Goal: Information Seeking & Learning: Check status

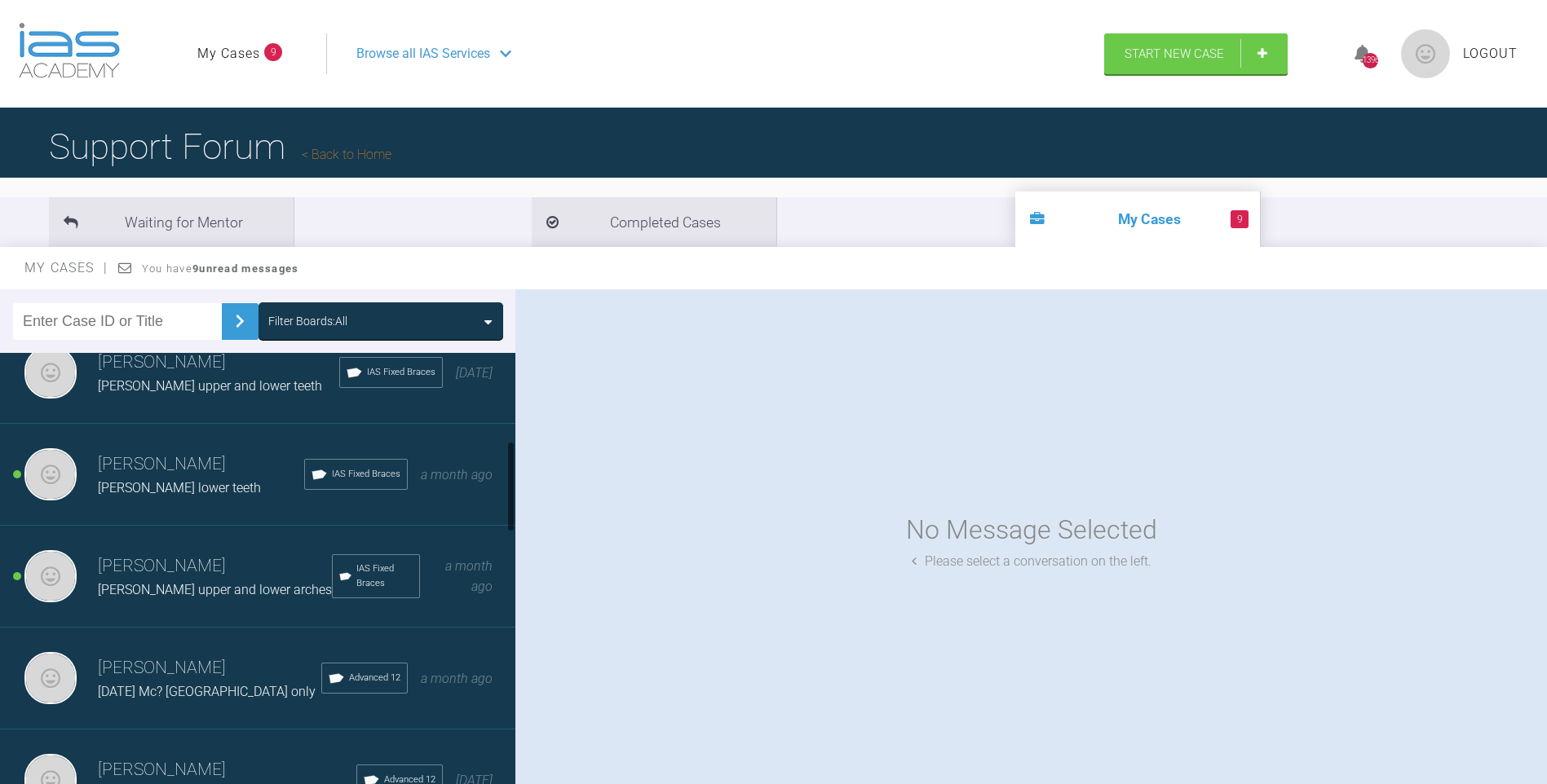
scroll to position [15, 0]
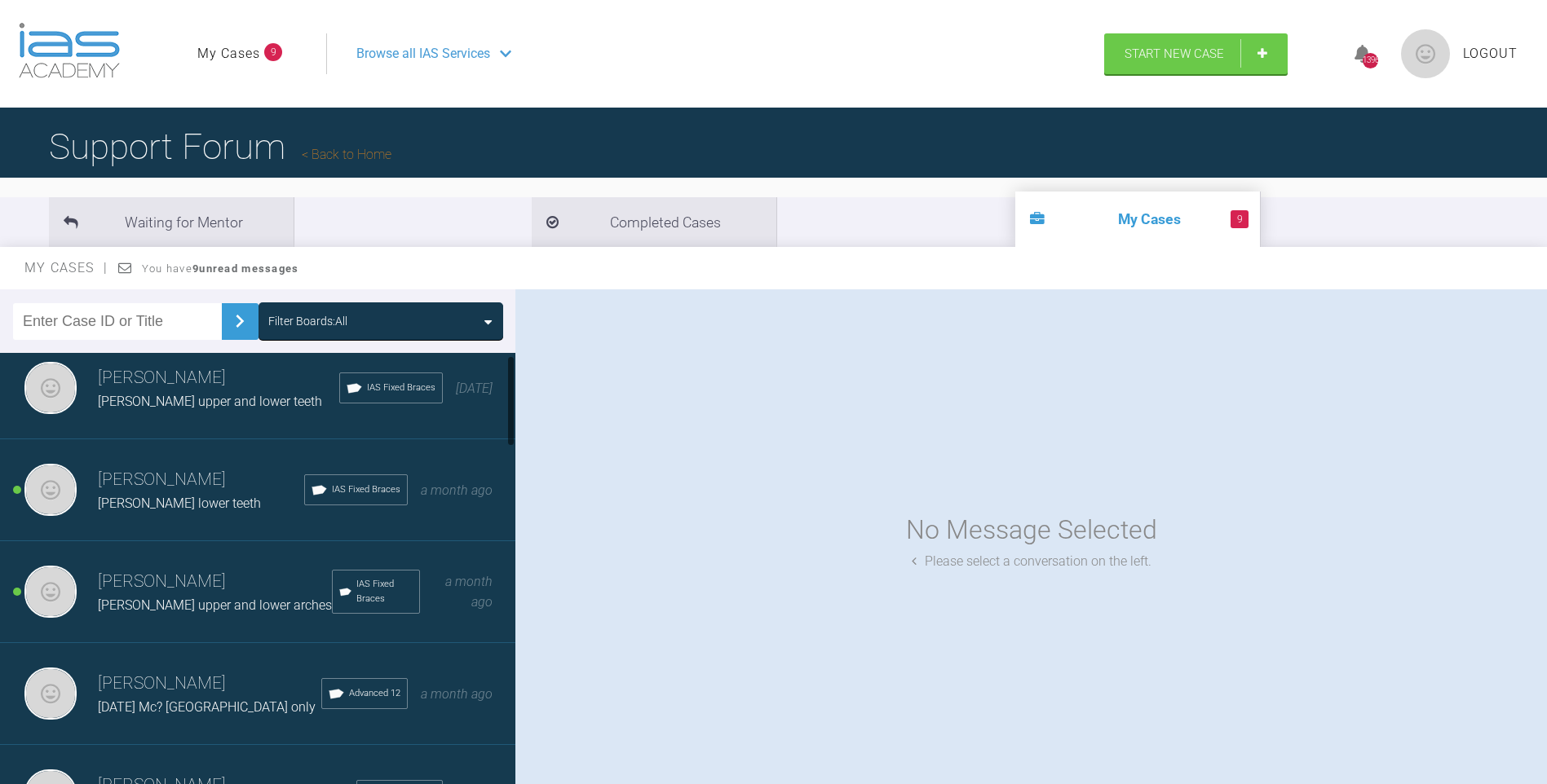
drag, startPoint x: 512, startPoint y: 391, endPoint x: 503, endPoint y: 393, distance: 9.2
click at [503, 393] on div "[PERSON_NAME] [PERSON_NAME] upper and lower teeth IAS Fixed Braces [DATE] [PERS…" at bounding box center [258, 572] width 515 height 439
click at [532, 236] on li "Completed Cases" at bounding box center [655, 223] width 245 height 50
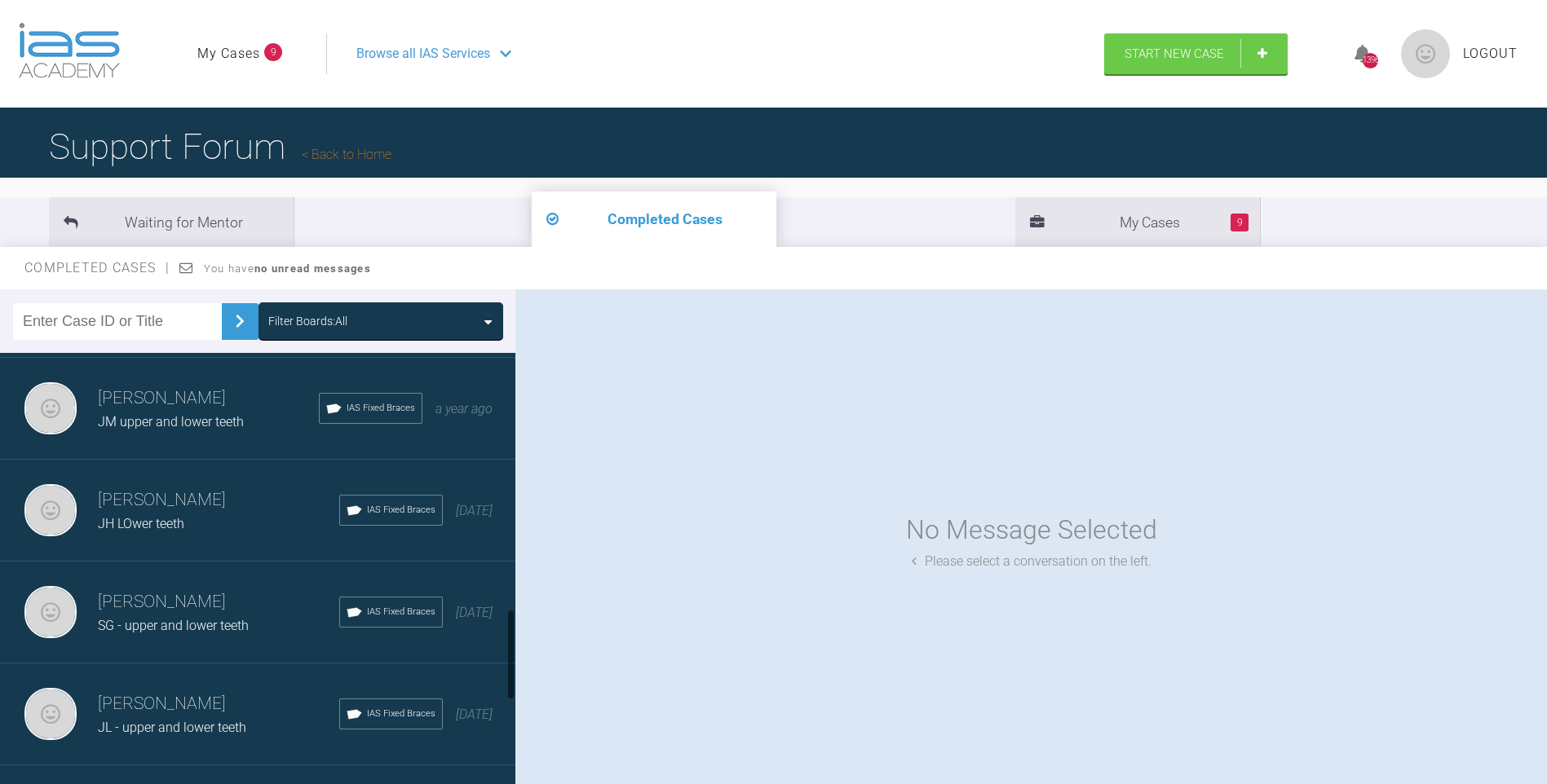
scroll to position [1222, 0]
drag, startPoint x: 511, startPoint y: 381, endPoint x: 527, endPoint y: 635, distance: 254.5
click at [529, 636] on div "Filter Boards: All [PERSON_NAME] [PERSON_NAME] upper IAS Fixed Braces [DATE] [P…" at bounding box center [774, 552] width 1547 height 525
click at [185, 612] on div "SG - upper and lower teeth" at bounding box center [218, 622] width 241 height 21
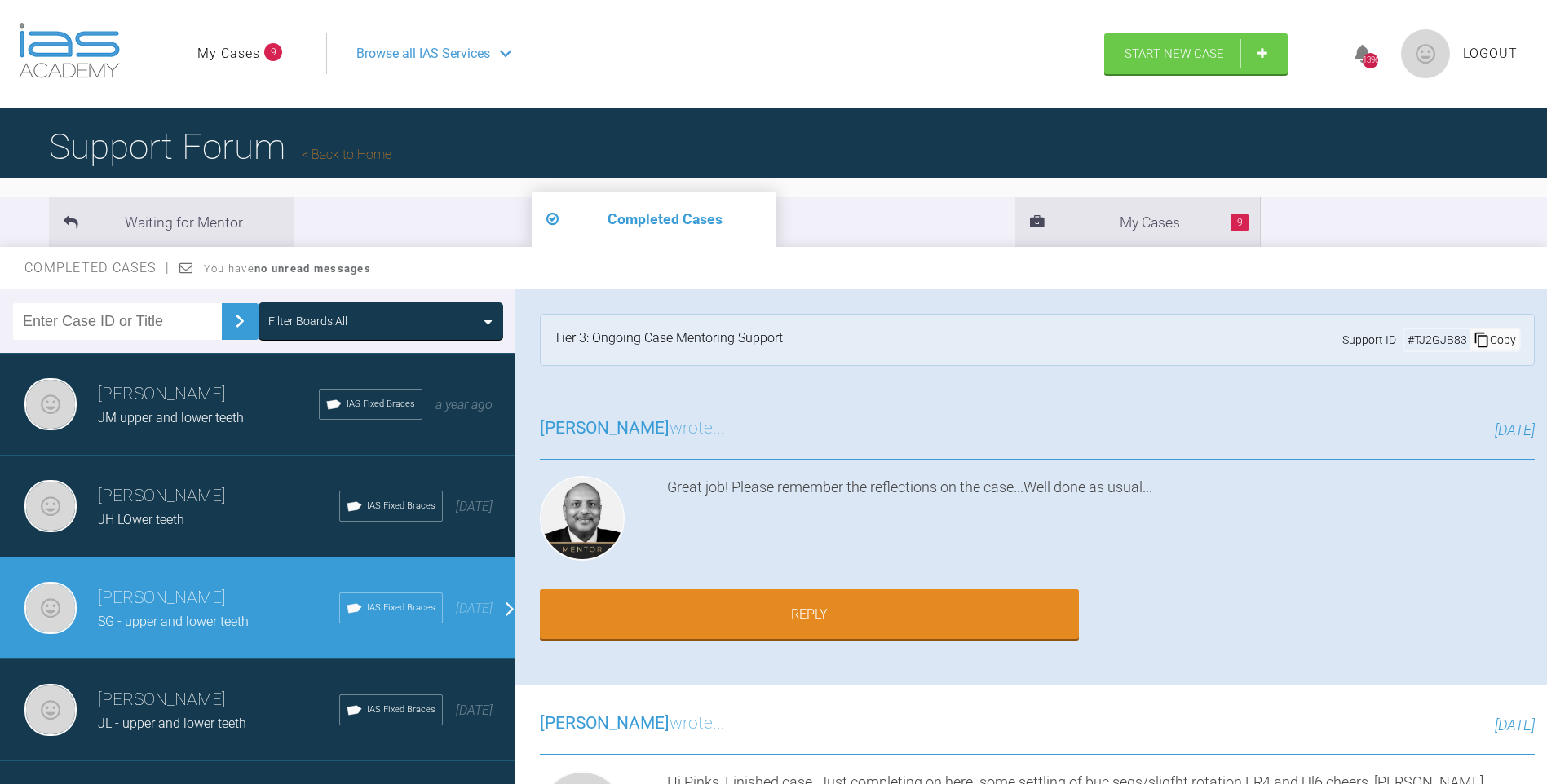
drag, startPoint x: 1545, startPoint y: 306, endPoint x: 1551, endPoint y: 426, distance: 120.1
click at [1547, 426] on html "My Cases 9 Logout Browse all IAS Services Start New Case 1396 Logout Support Fo…" at bounding box center [774, 476] width 1547 height 954
drag, startPoint x: 1551, startPoint y: 426, endPoint x: 1394, endPoint y: 532, distance: 189.4
click at [1378, 603] on div "[PERSON_NAME] wrote... [DATE] Great job! Please remember the reflections on the…" at bounding box center [1036, 538] width 1044 height 295
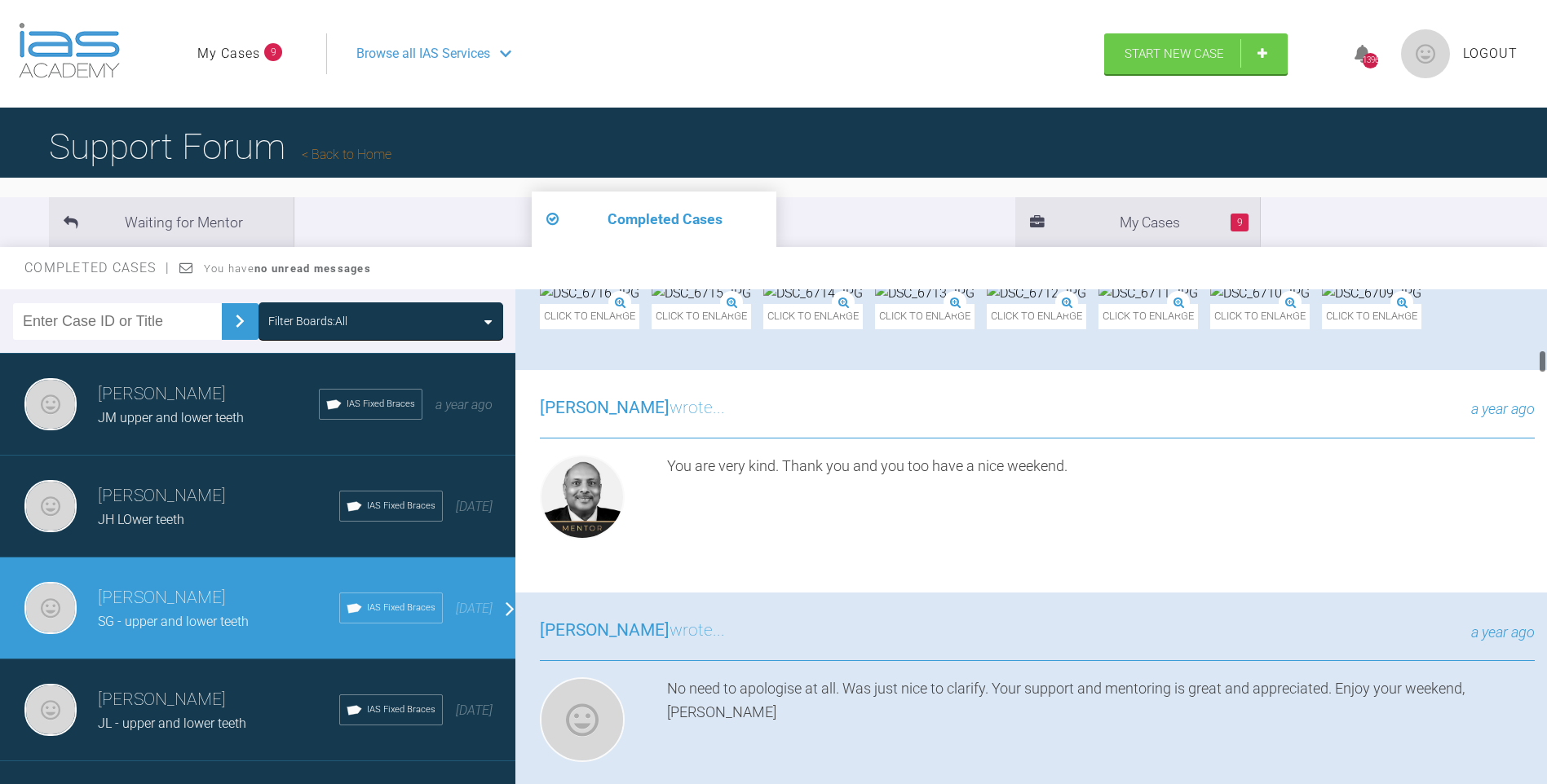
scroll to position [0, 0]
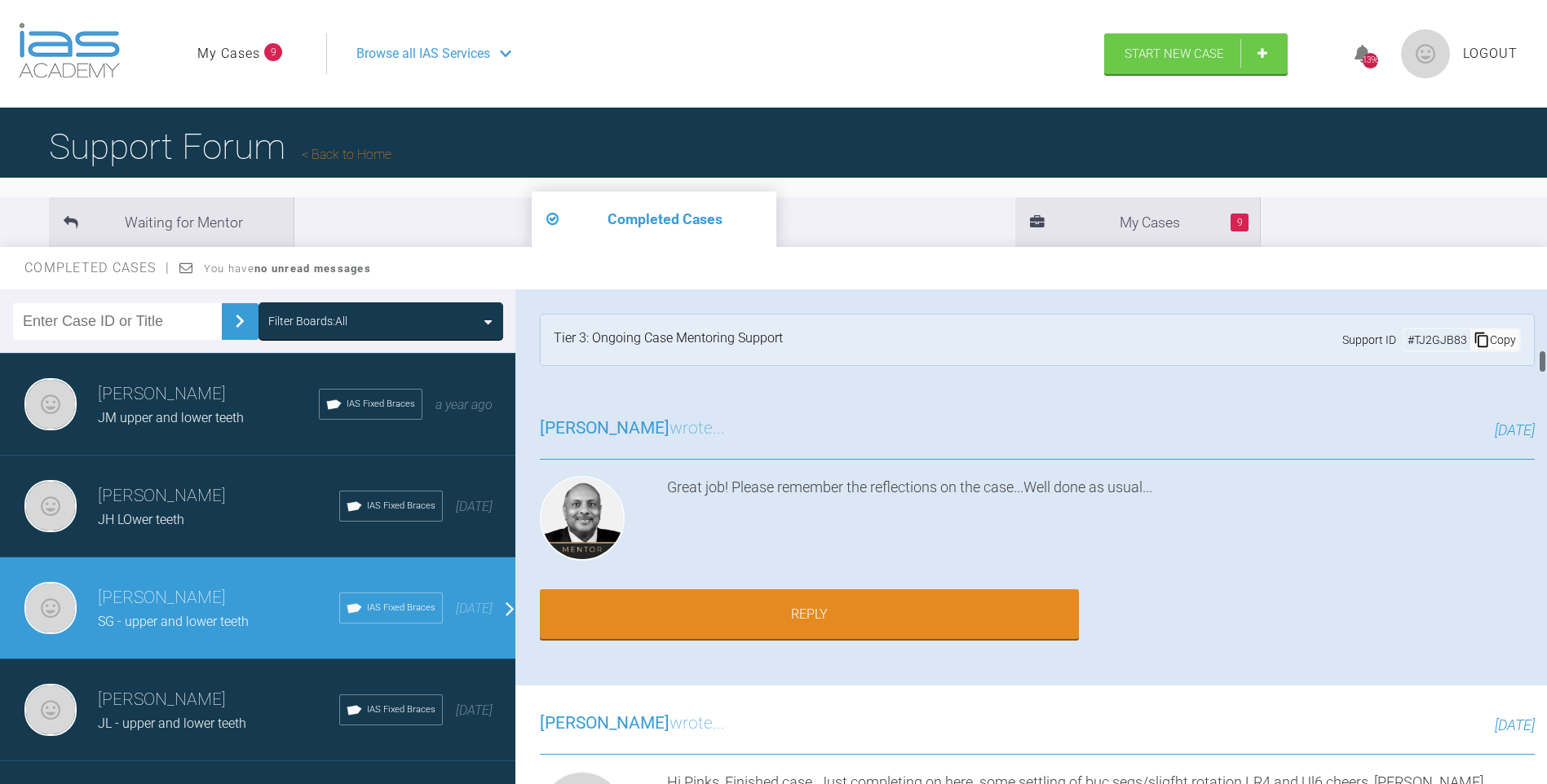
drag, startPoint x: 1543, startPoint y: 295, endPoint x: 1149, endPoint y: 134, distance: 425.6
click at [1466, 235] on div "Waiting for Mentor Completed Cases 9 My Cases Completed Cases You have no unrea…" at bounding box center [774, 500] width 1547 height 628
